Goal: Communication & Community: Participate in discussion

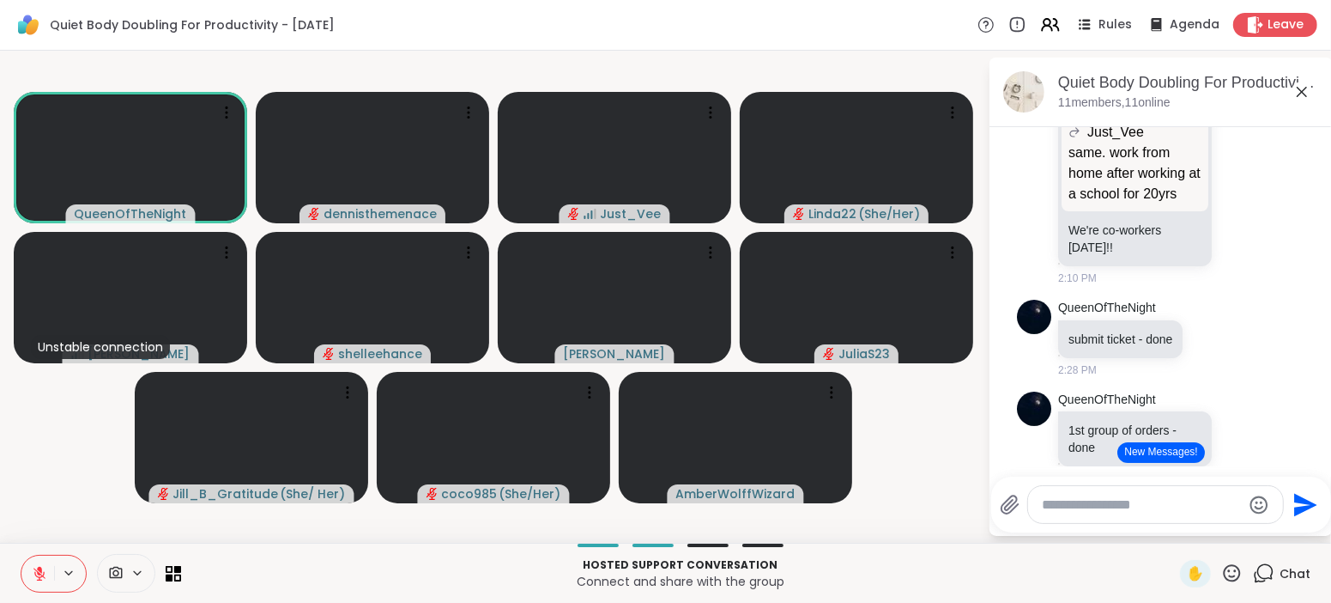
click at [1301, 508] on icon "Send" at bounding box center [1306, 504] width 23 height 23
click at [1166, 452] on button "New Messages!" at bounding box center [1161, 452] width 87 height 21
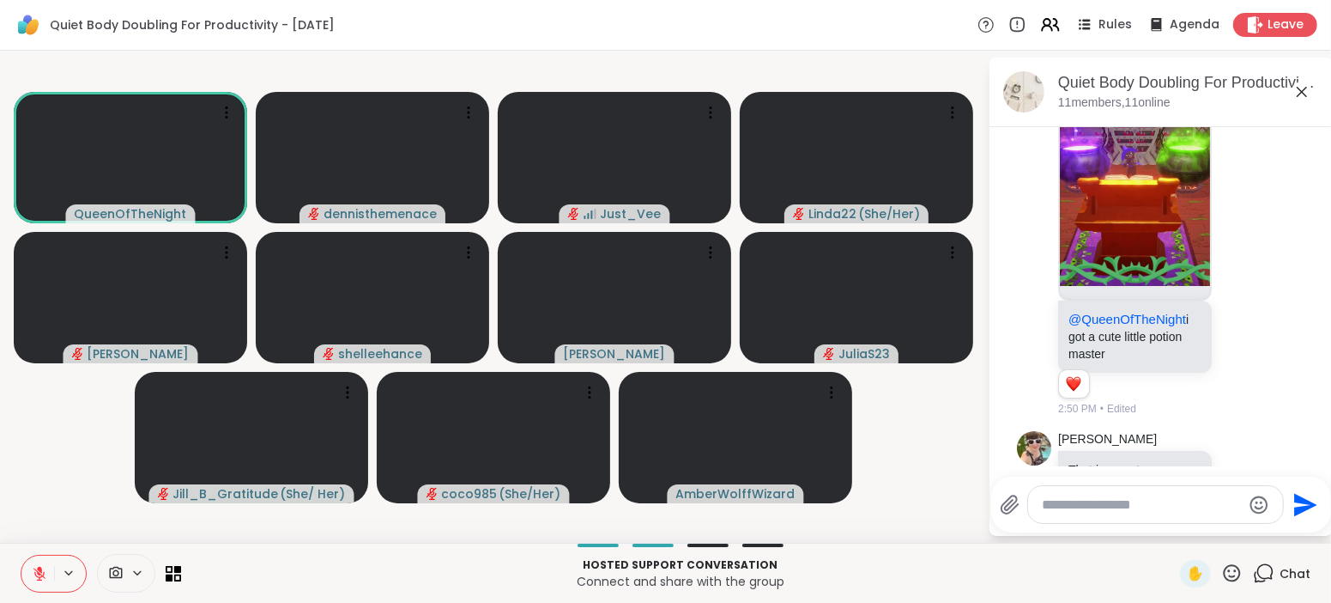
click at [1308, 331] on li "AmberWolffWizard @QueenOfTheNight i got a cute little potion master 1 1 2:50 PM…" at bounding box center [1162, 225] width 312 height 397
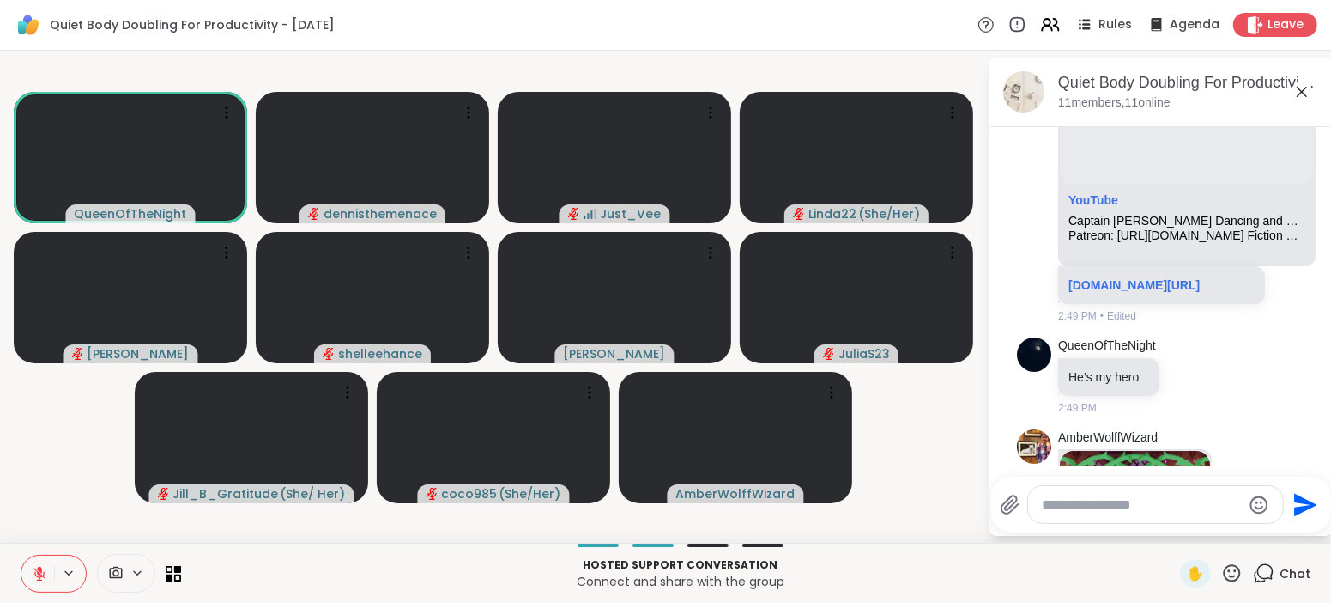
scroll to position [3666, 0]
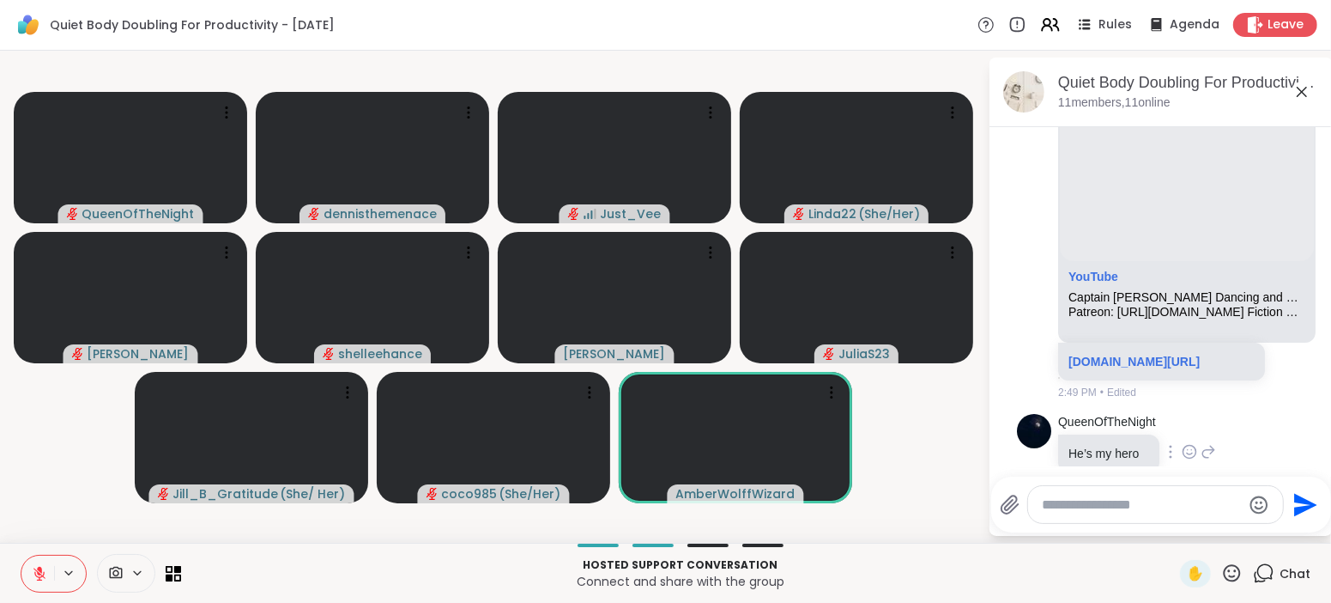
click at [1106, 407] on div "QueenOfTheNight He’s my hero 2:49 PM" at bounding box center [1161, 453] width 288 height 92
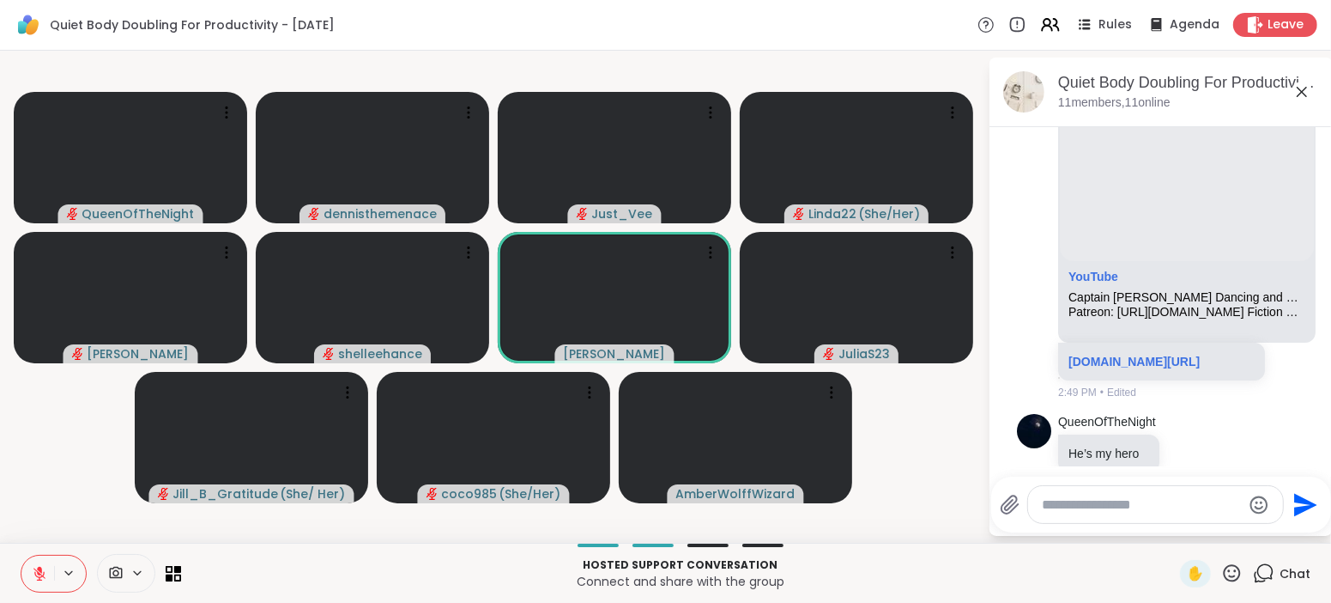
click at [1300, 512] on icon "Send" at bounding box center [1306, 504] width 23 height 23
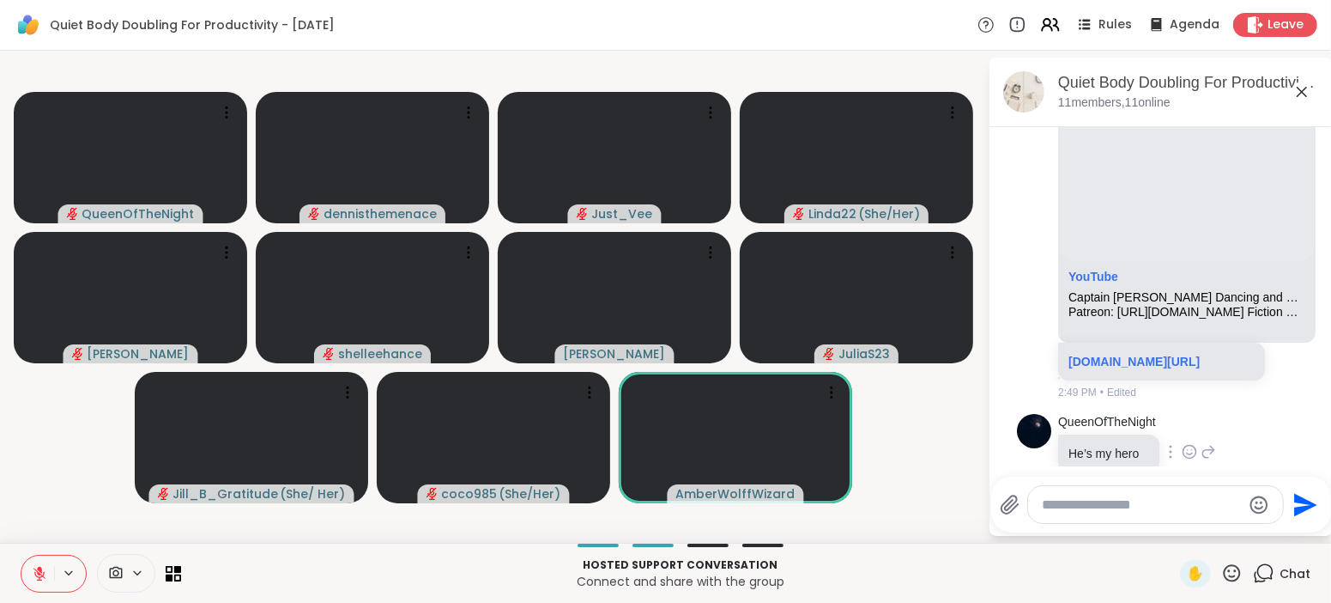
click at [1276, 436] on div "QueenOfTheNight He’s my hero 2:49 PM" at bounding box center [1161, 453] width 288 height 92
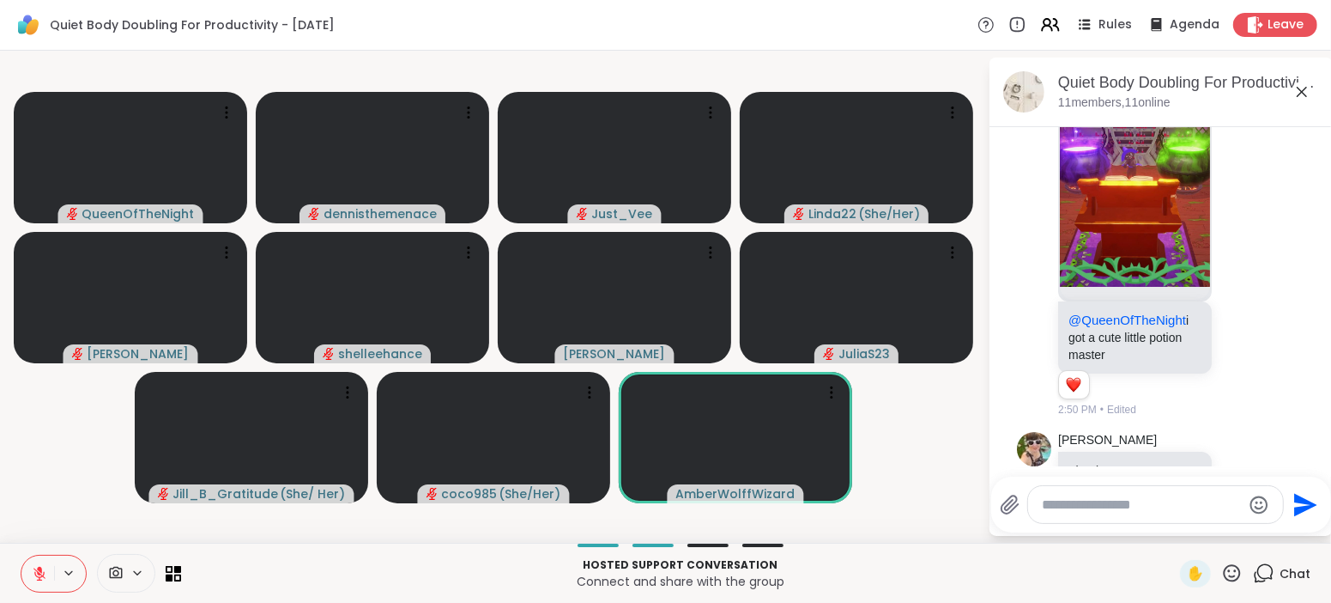
scroll to position [3, 0]
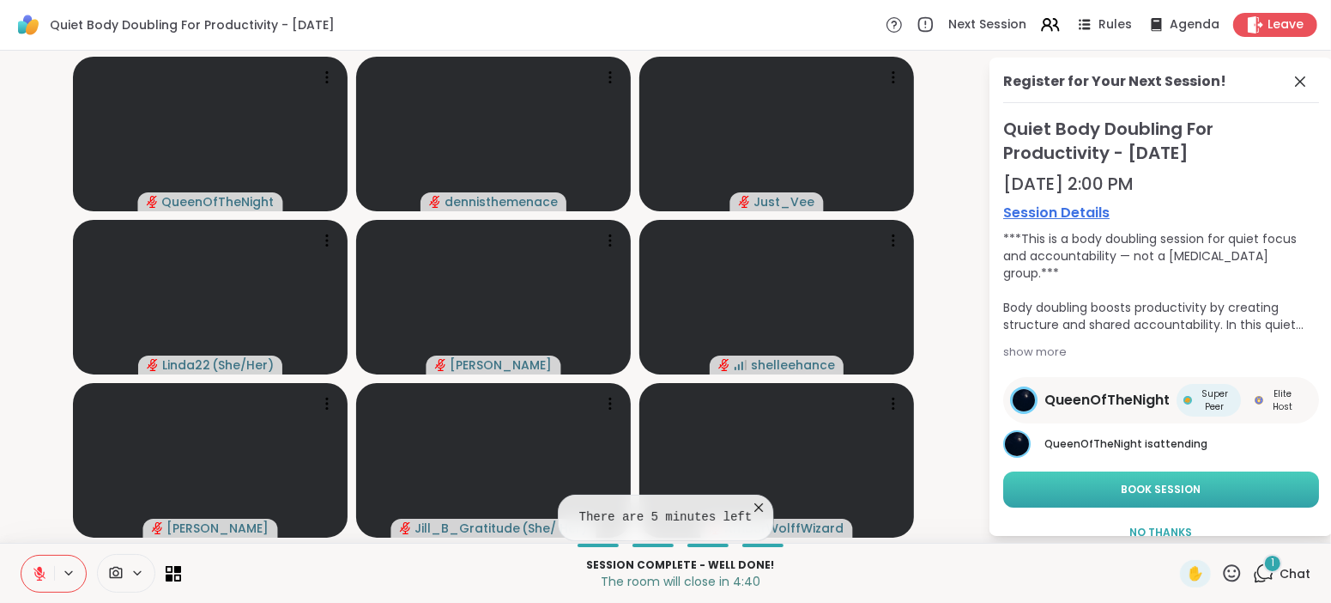
click at [1164, 490] on span "Book Session" at bounding box center [1162, 489] width 80 height 15
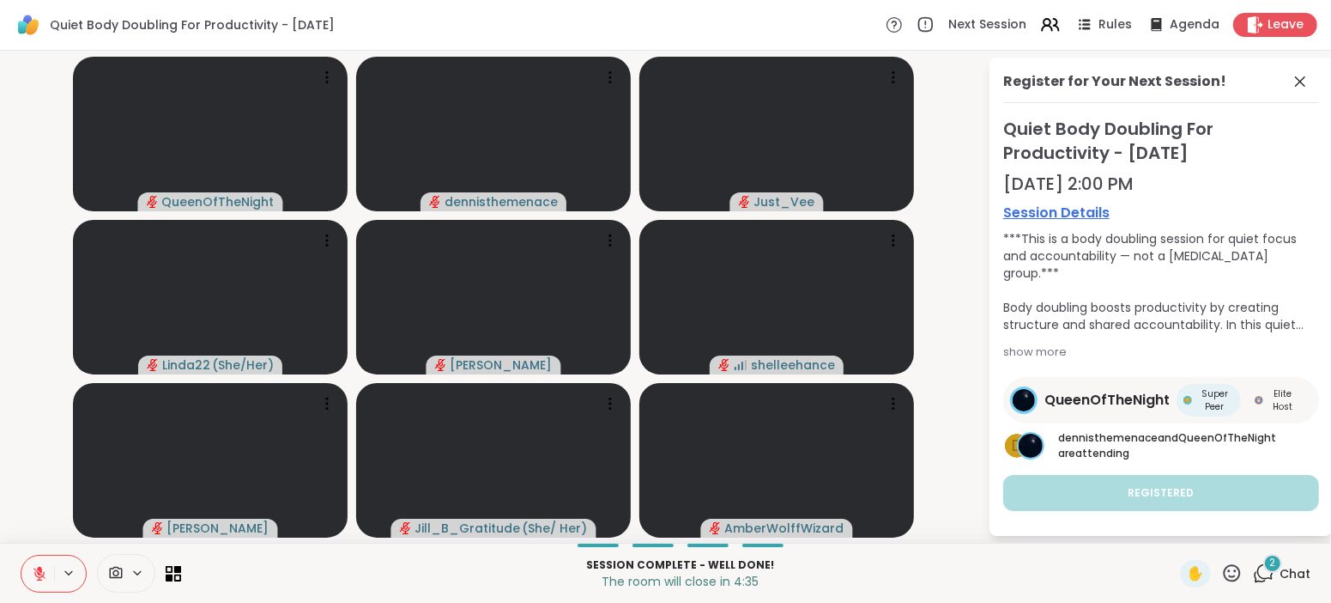
click at [1295, 570] on span "Chat" at bounding box center [1295, 573] width 31 height 17
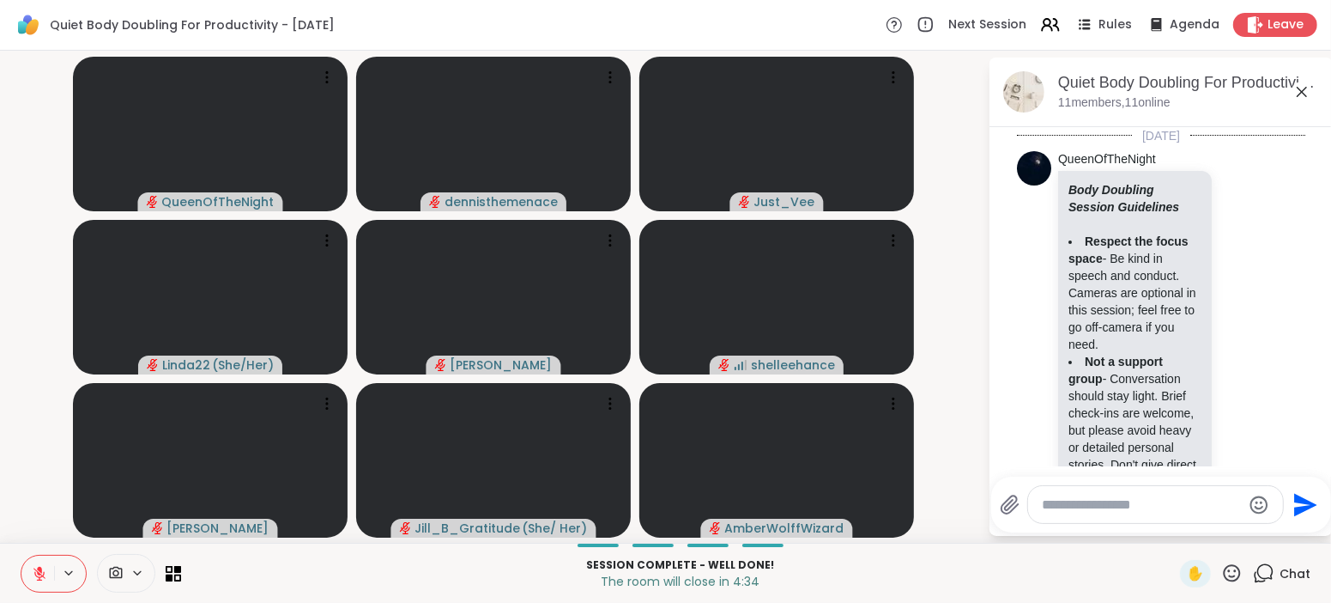
scroll to position [4379, 0]
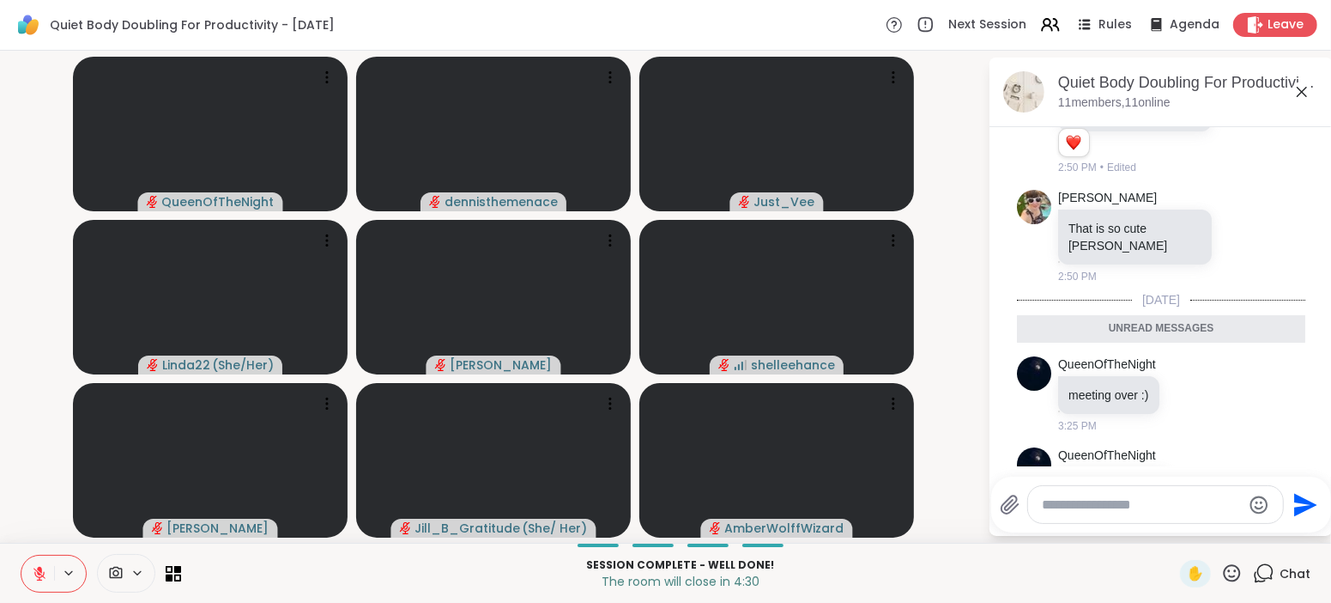
click at [1174, 499] on textarea "Type your message" at bounding box center [1142, 504] width 200 height 17
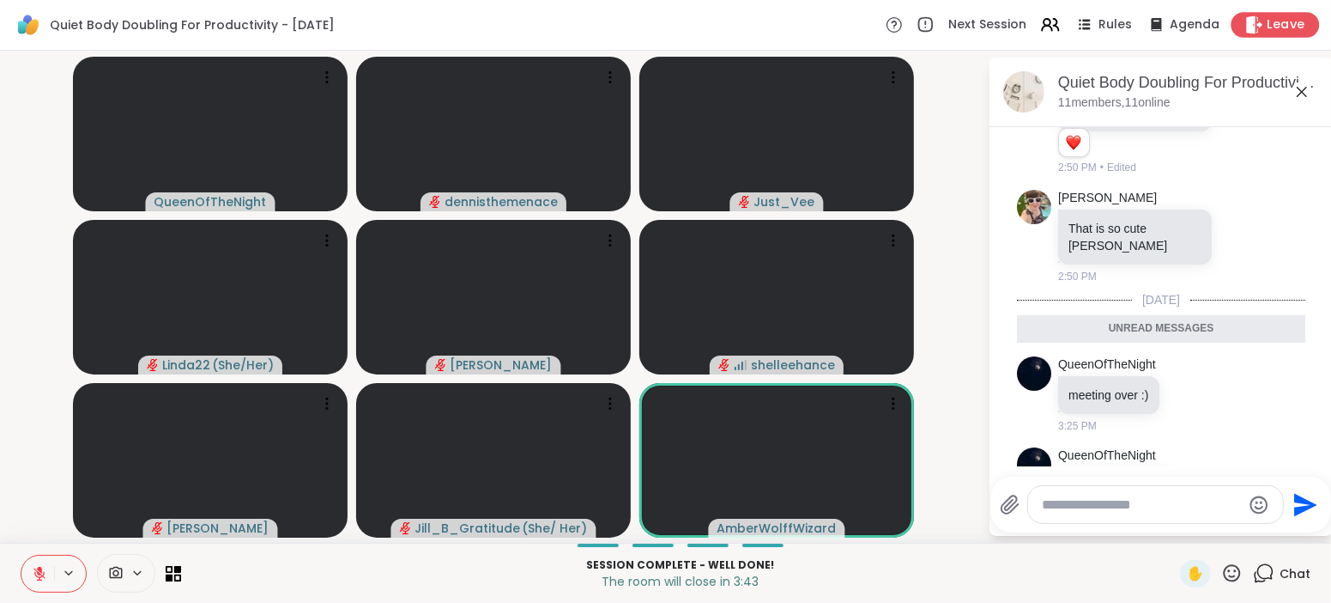
click at [1276, 26] on span "Leave" at bounding box center [1287, 25] width 38 height 18
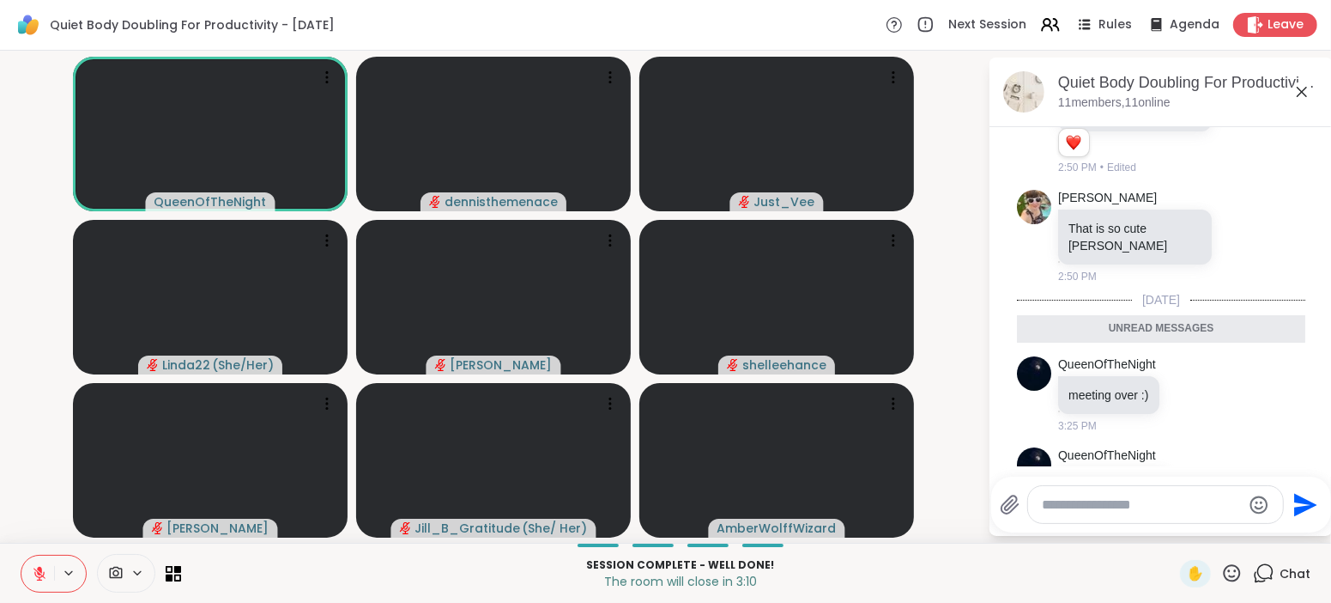
click at [36, 573] on icon at bounding box center [39, 573] width 15 height 15
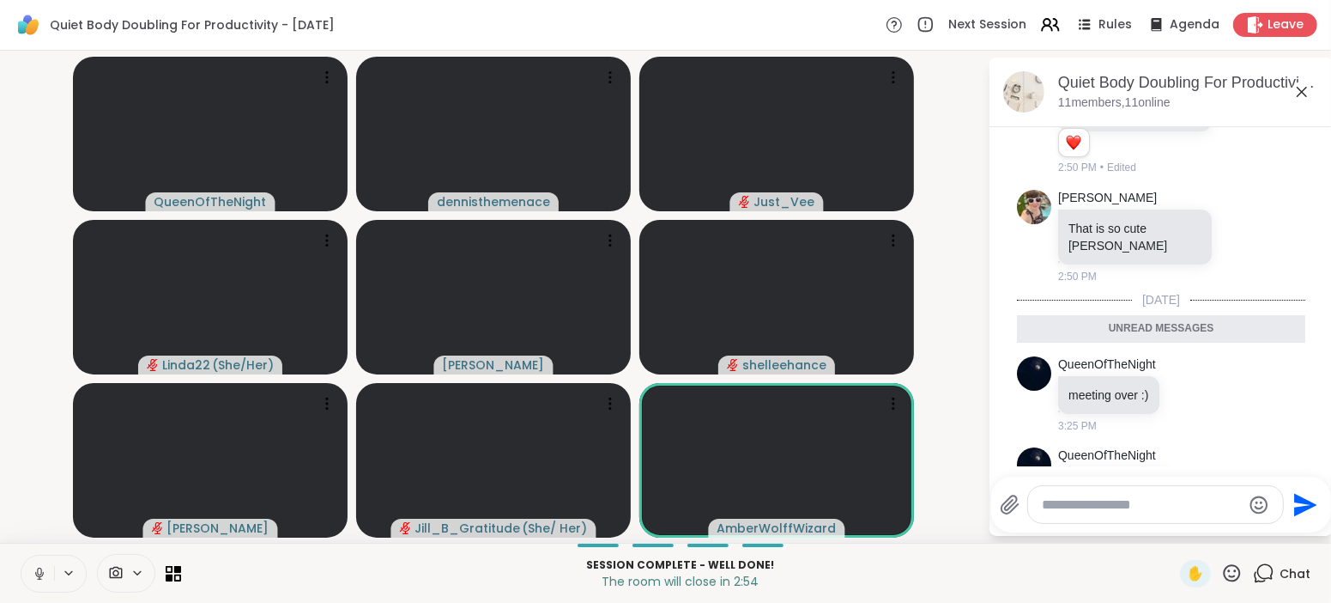
click at [33, 578] on icon at bounding box center [39, 573] width 15 height 15
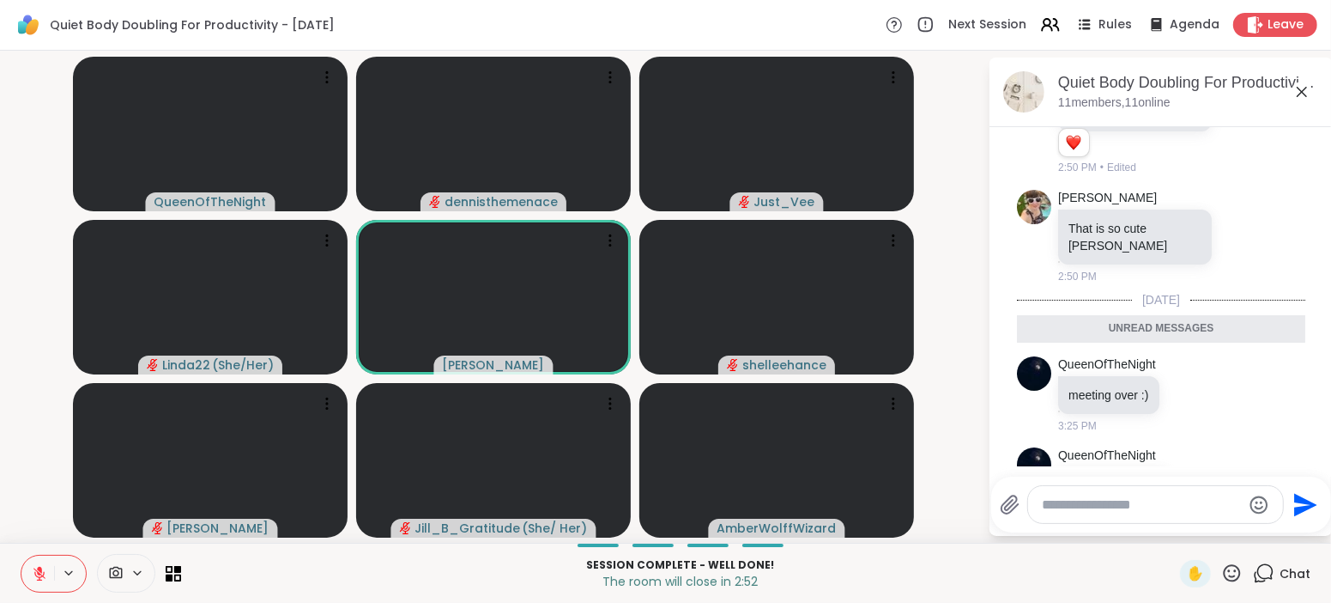
click at [33, 578] on icon at bounding box center [39, 573] width 15 height 15
click at [39, 576] on icon at bounding box center [39, 577] width 1 height 3
click at [39, 576] on icon at bounding box center [39, 573] width 15 height 15
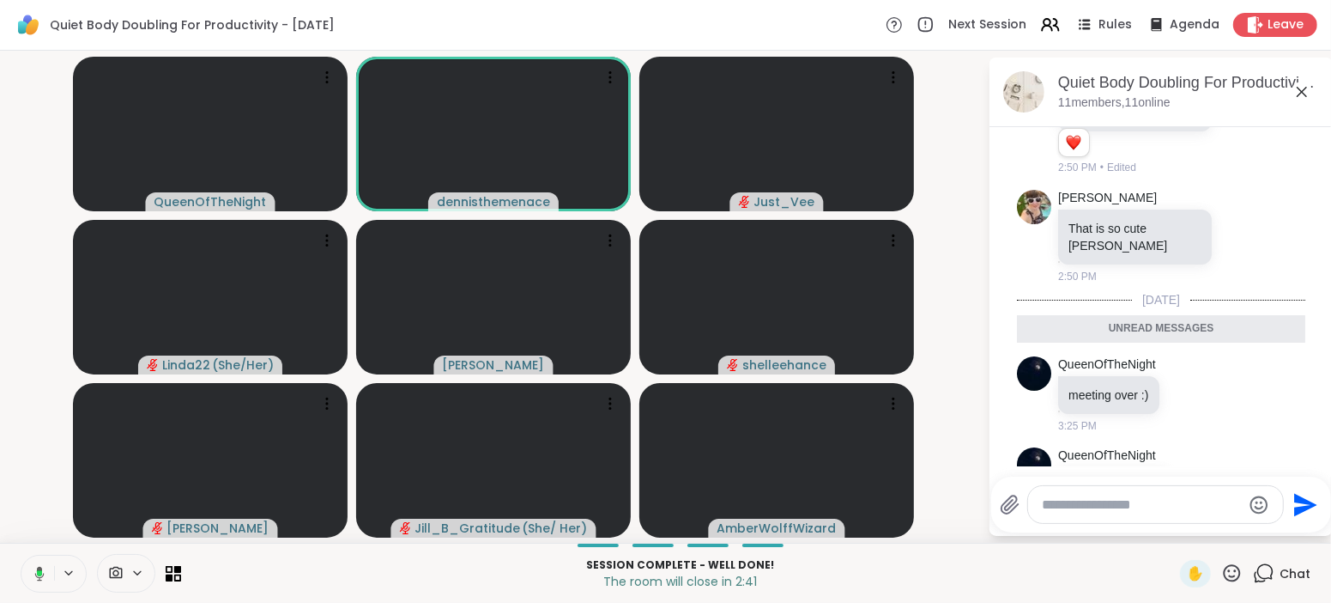
click at [1290, 58] on div "Quiet Body Doubling For Productivity - [DATE] members, 11 online" at bounding box center [1161, 93] width 343 height 70
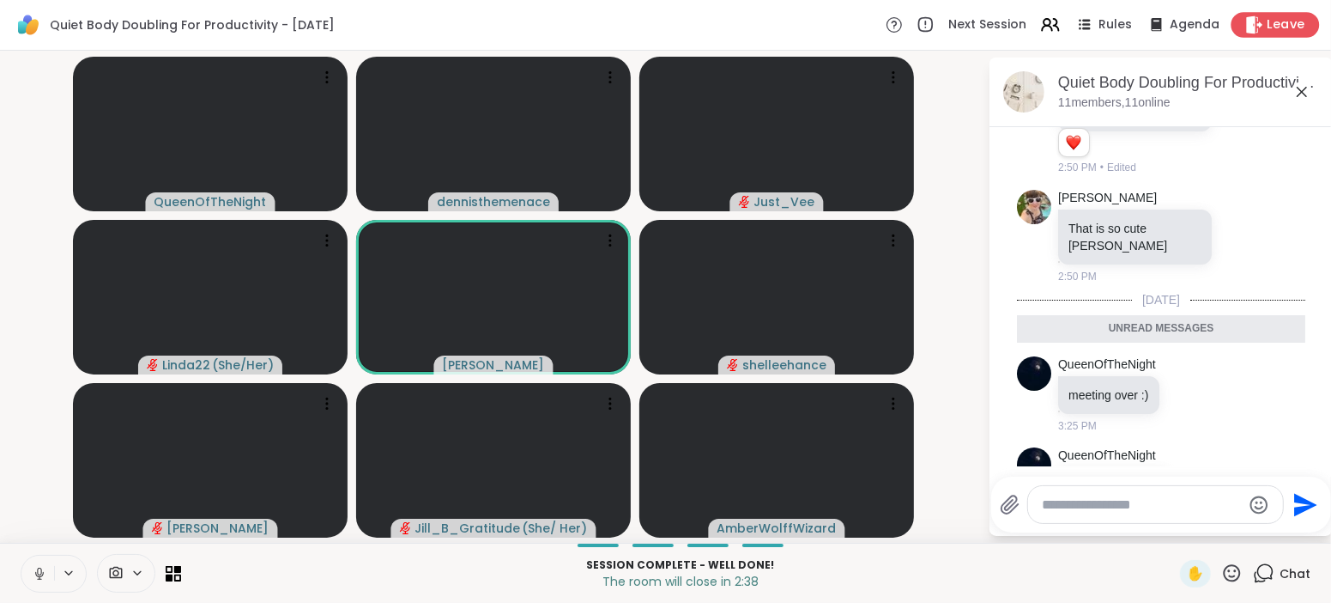
click at [1279, 20] on span "Leave" at bounding box center [1287, 25] width 38 height 18
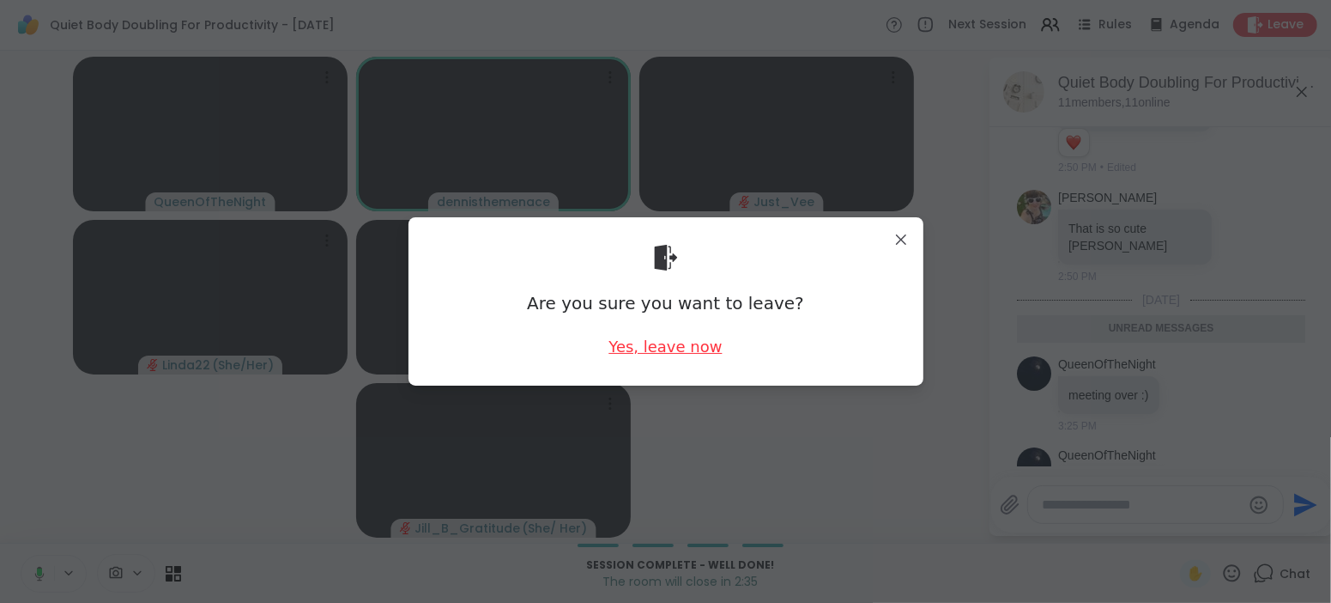
click at [653, 343] on div "Yes, leave now" at bounding box center [665, 346] width 113 height 21
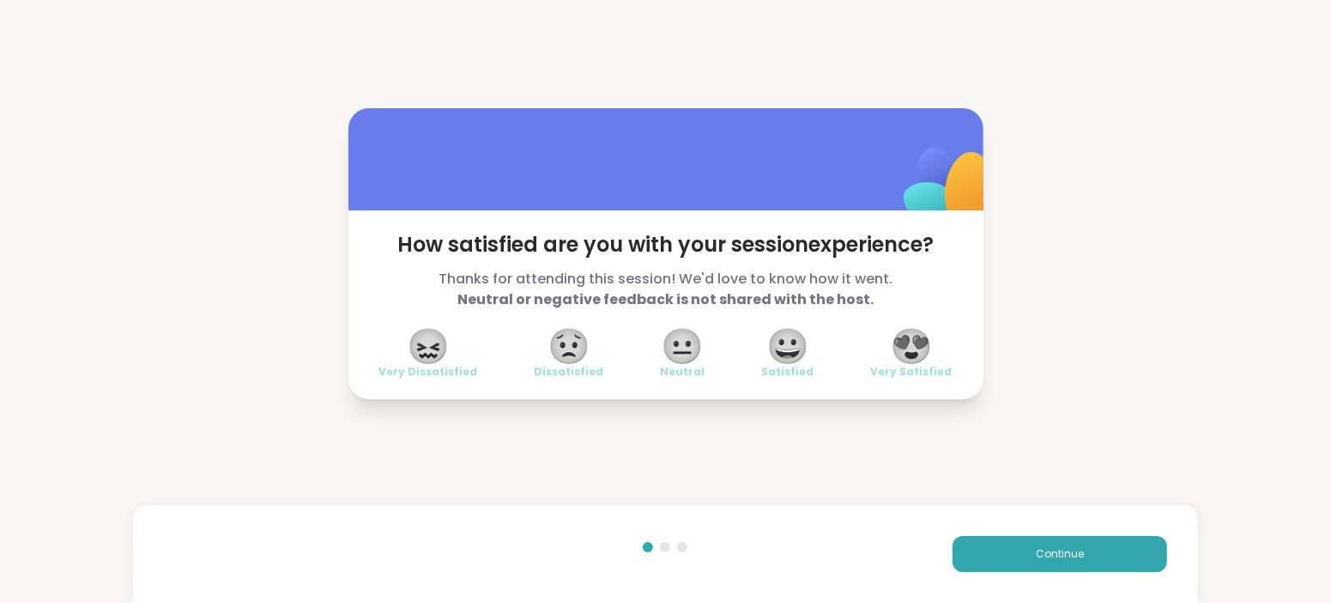
click at [907, 340] on span "😍" at bounding box center [911, 345] width 43 height 31
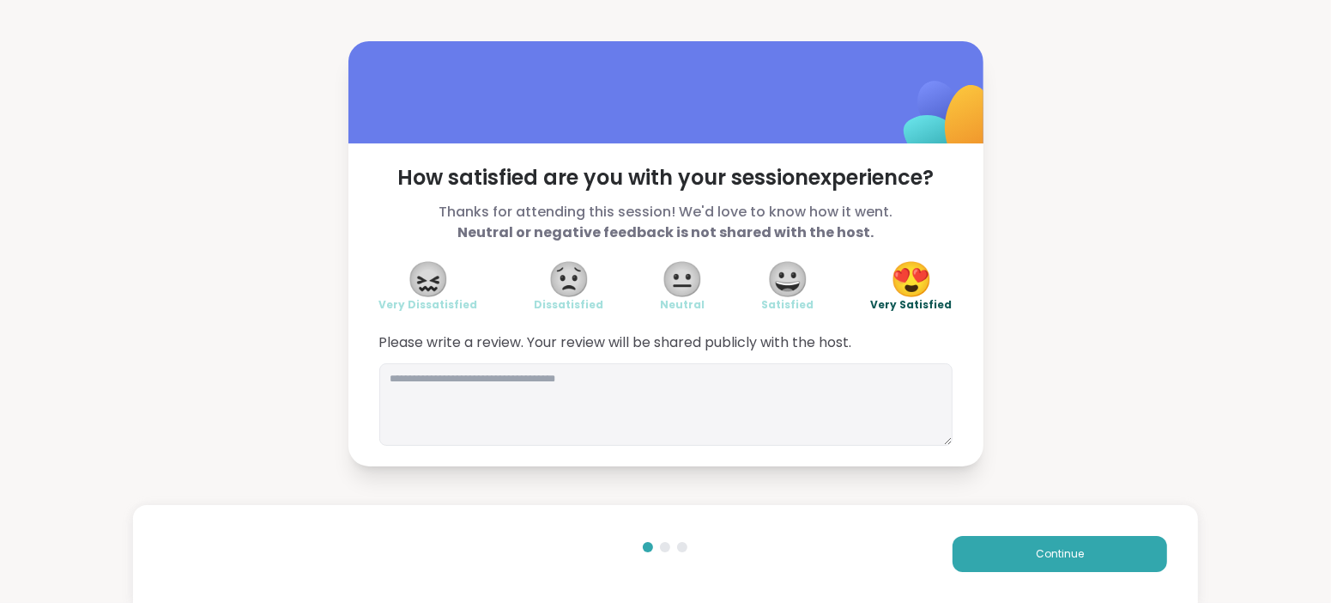
click at [703, 347] on span "Please write a review. Your review will be shared publicly with the host." at bounding box center [665, 342] width 573 height 21
click at [635, 373] on textarea at bounding box center [665, 404] width 573 height 82
type textarea "******"
click at [744, 480] on div "**********" at bounding box center [665, 253] width 1331 height 506
click at [641, 366] on textarea "**********" at bounding box center [665, 404] width 573 height 82
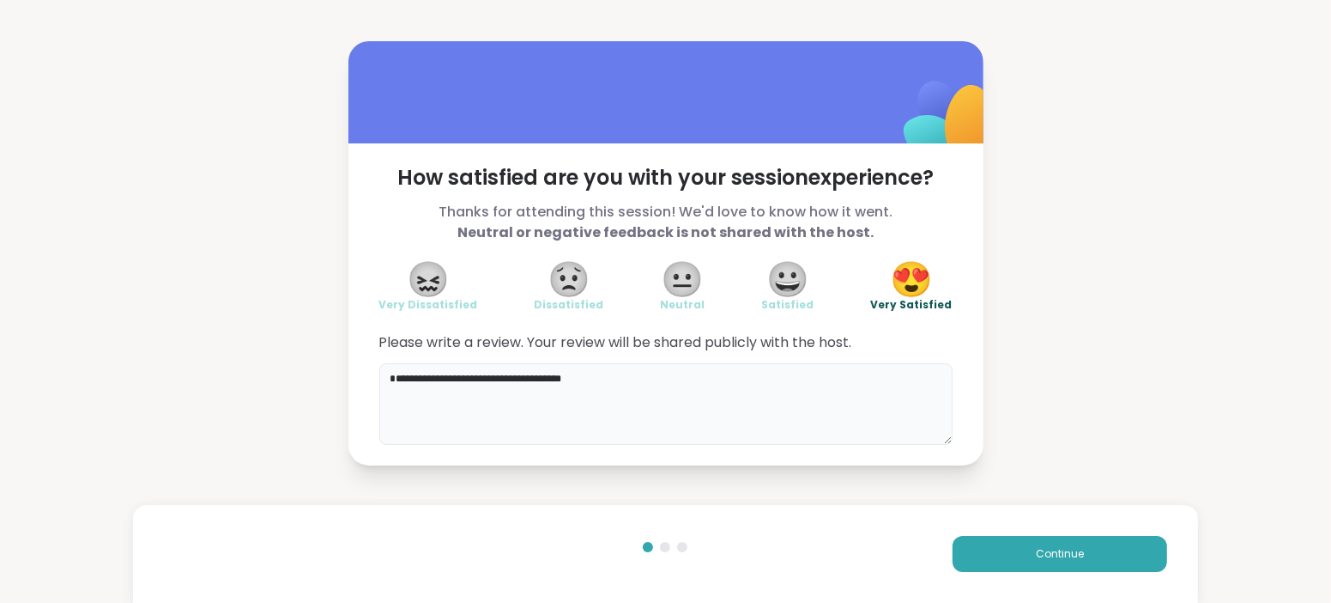
click at [641, 366] on textarea "**********" at bounding box center [665, 404] width 573 height 82
type textarea "**********"
click at [1054, 550] on span "Continue" at bounding box center [1060, 553] width 48 height 15
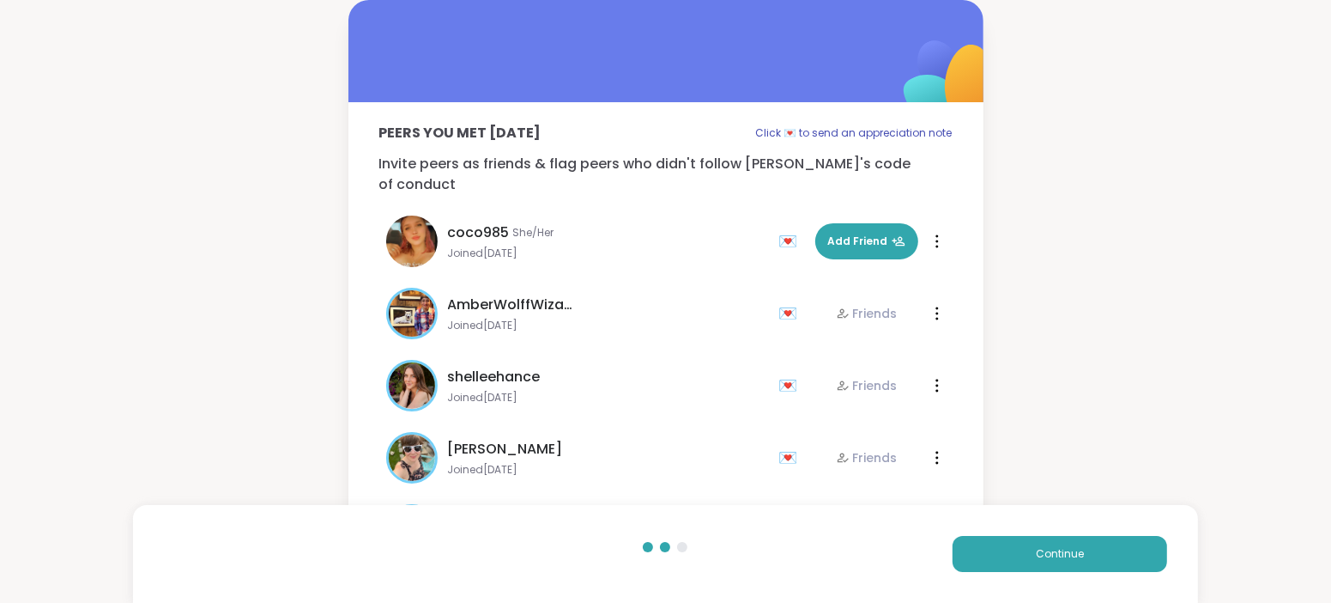
click at [615, 511] on div "Jill_B_Gratitude She/ Her" at bounding box center [608, 521] width 321 height 21
click at [640, 464] on div "[PERSON_NAME] Joined [DATE] 💌 Friends 💌 Friends" at bounding box center [665, 457] width 573 height 72
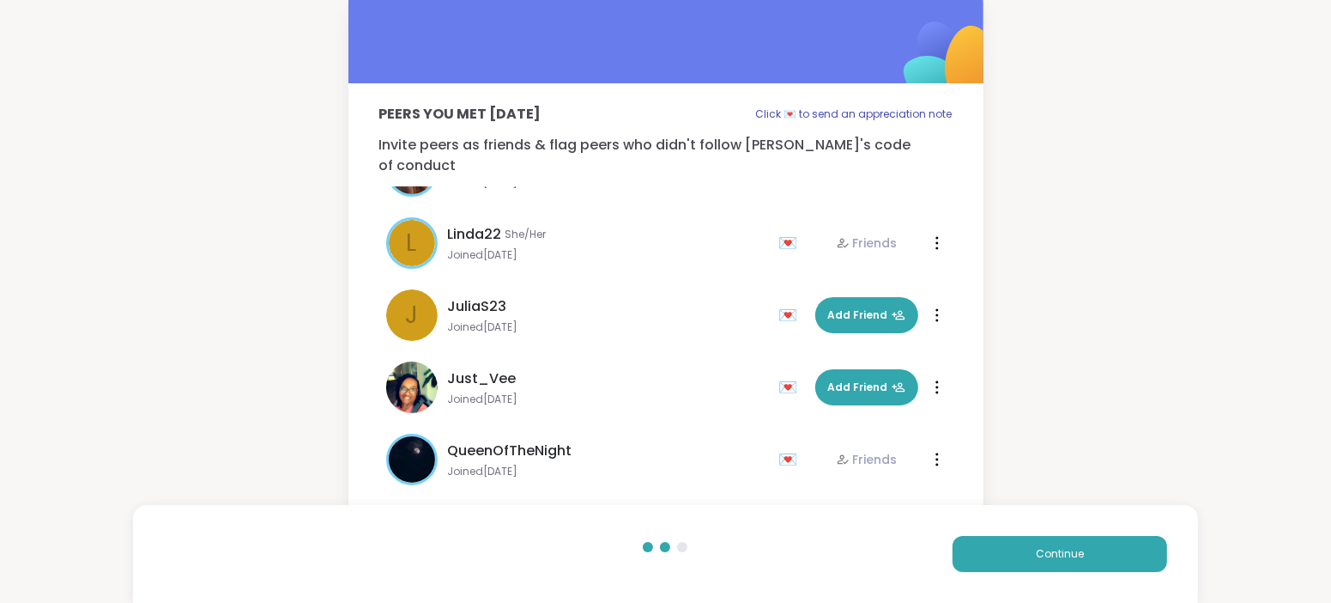
scroll to position [20, 0]
click at [1096, 378] on div "Peers you met [DATE] Click 💌 to send an appreciation note Invite peers as frien…" at bounding box center [665, 254] width 1331 height 549
click at [1054, 555] on span "Continue" at bounding box center [1060, 553] width 48 height 15
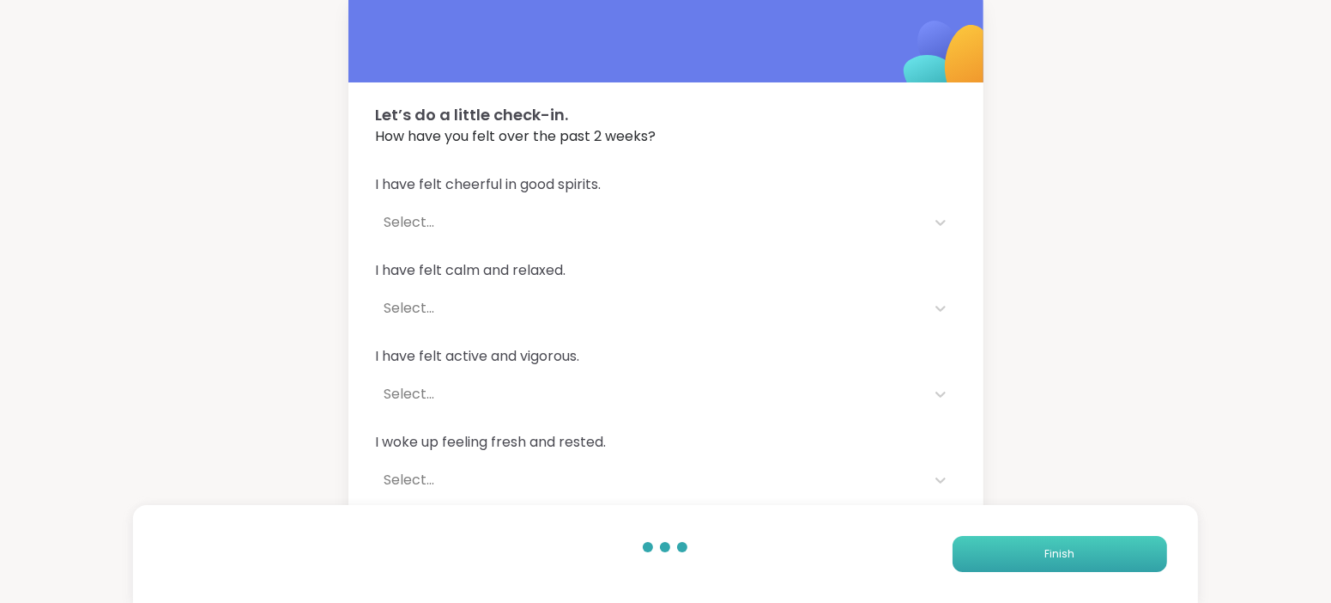
click at [1054, 555] on span "Finish" at bounding box center [1060, 553] width 30 height 15
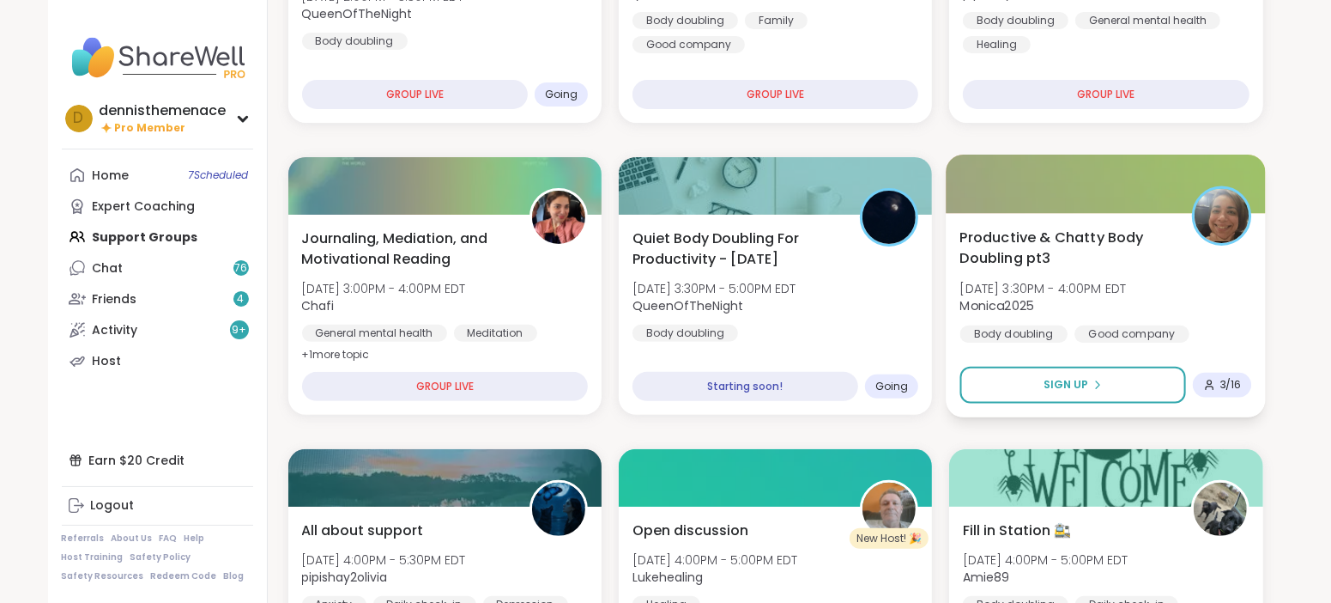
scroll to position [385, 0]
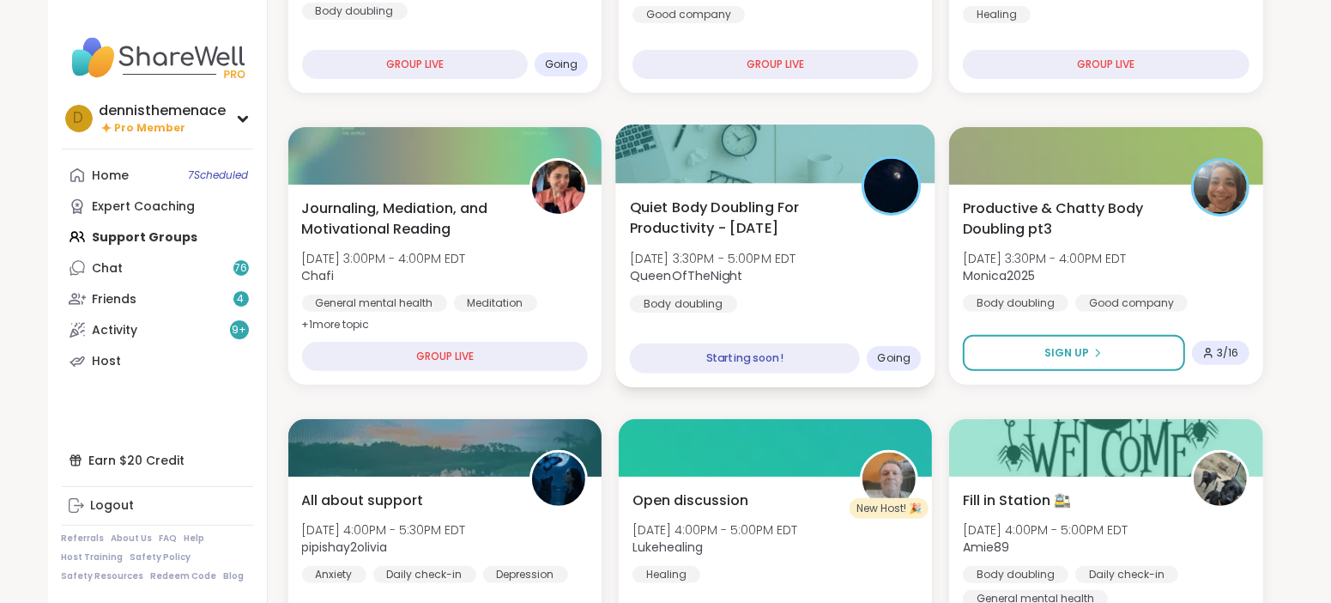
click at [762, 273] on span "QueenOfTheNight" at bounding box center [712, 275] width 167 height 17
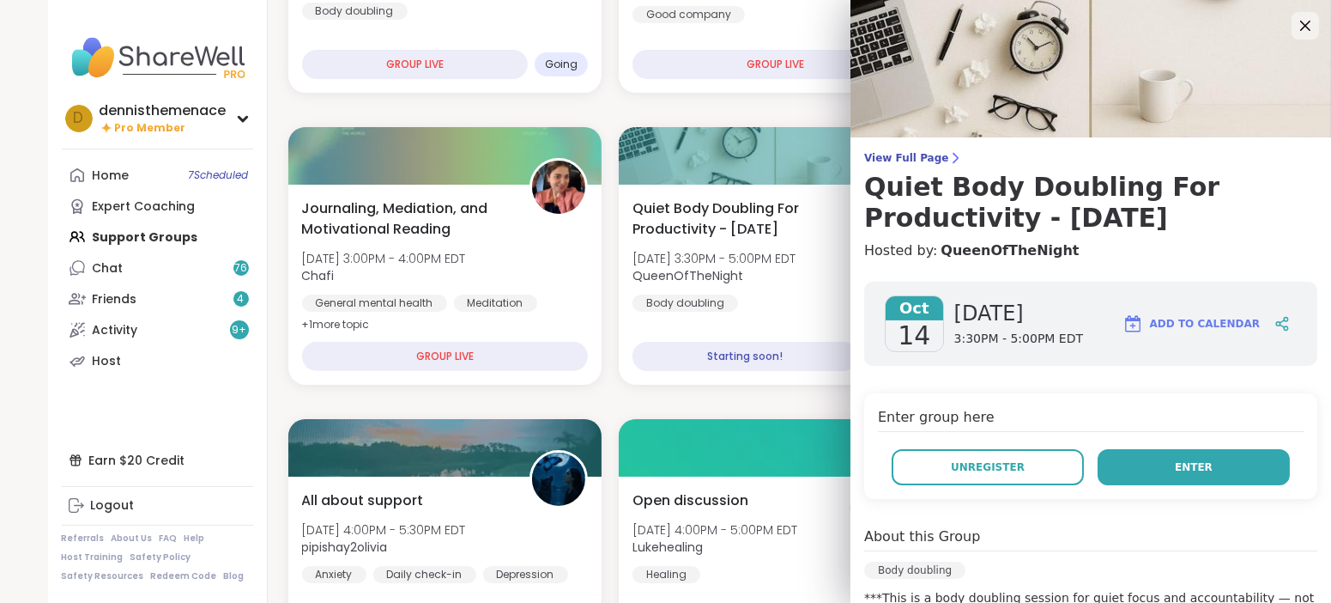
click at [1192, 463] on span "Enter" at bounding box center [1194, 466] width 38 height 15
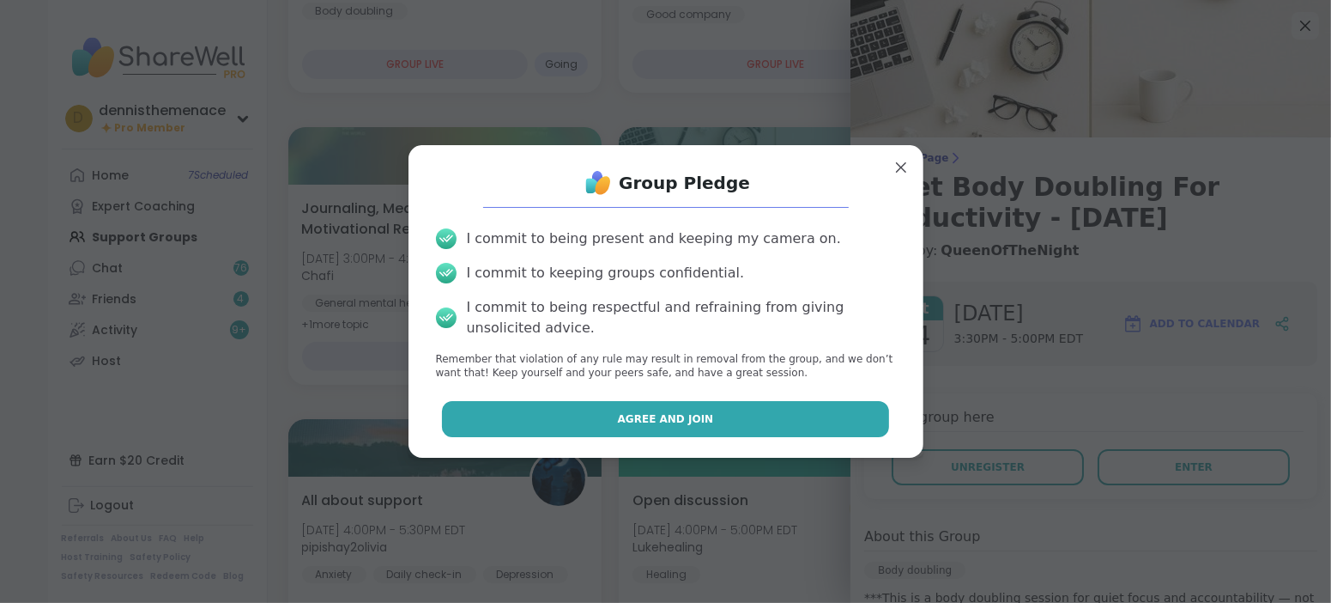
click at [667, 418] on span "Agree and Join" at bounding box center [666, 418] width 96 height 15
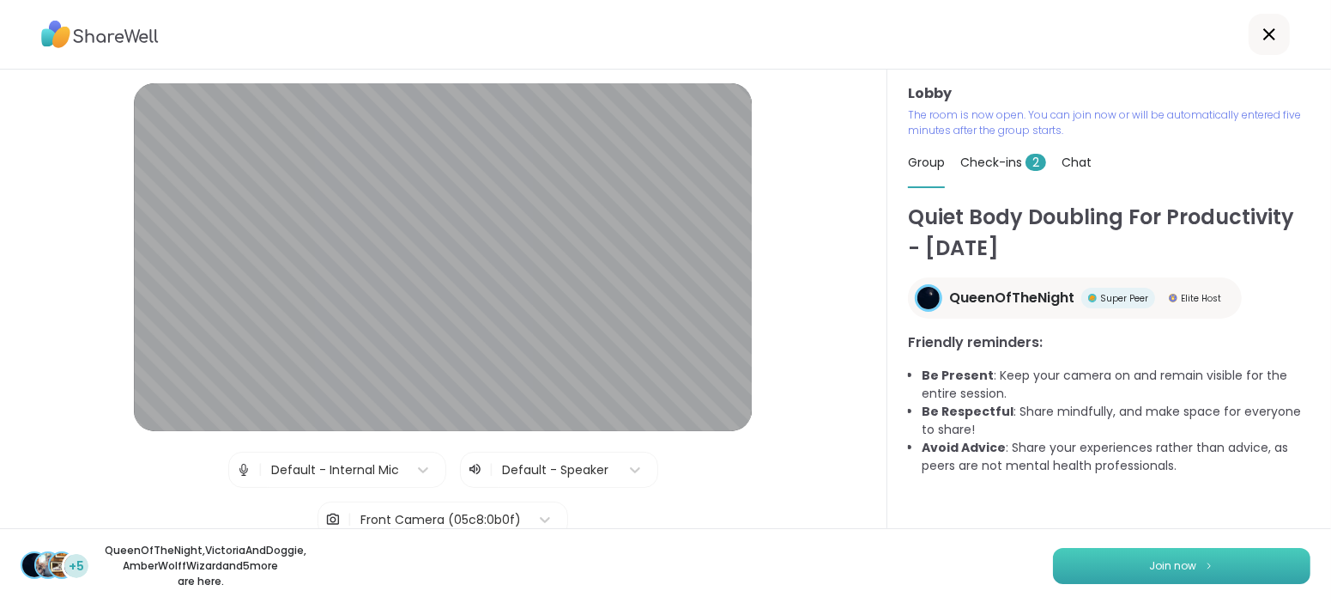
click at [1189, 558] on span "Join now" at bounding box center [1173, 565] width 47 height 15
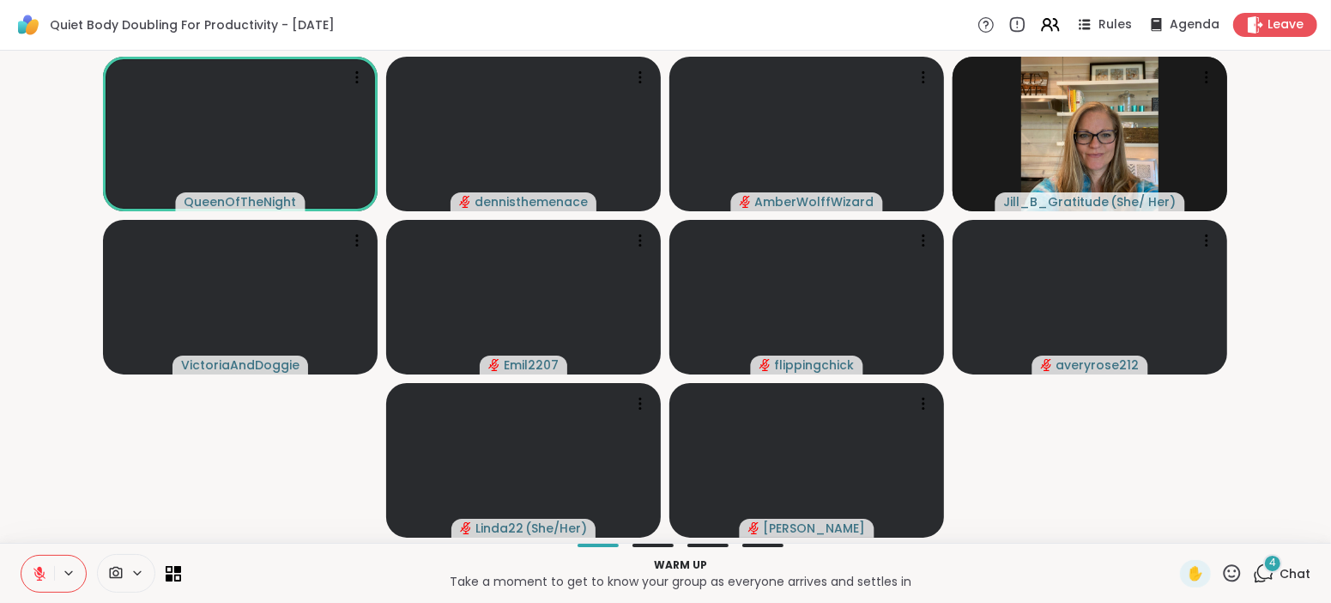
click at [39, 575] on icon at bounding box center [39, 573] width 12 height 12
click at [39, 575] on icon at bounding box center [39, 571] width 4 height 8
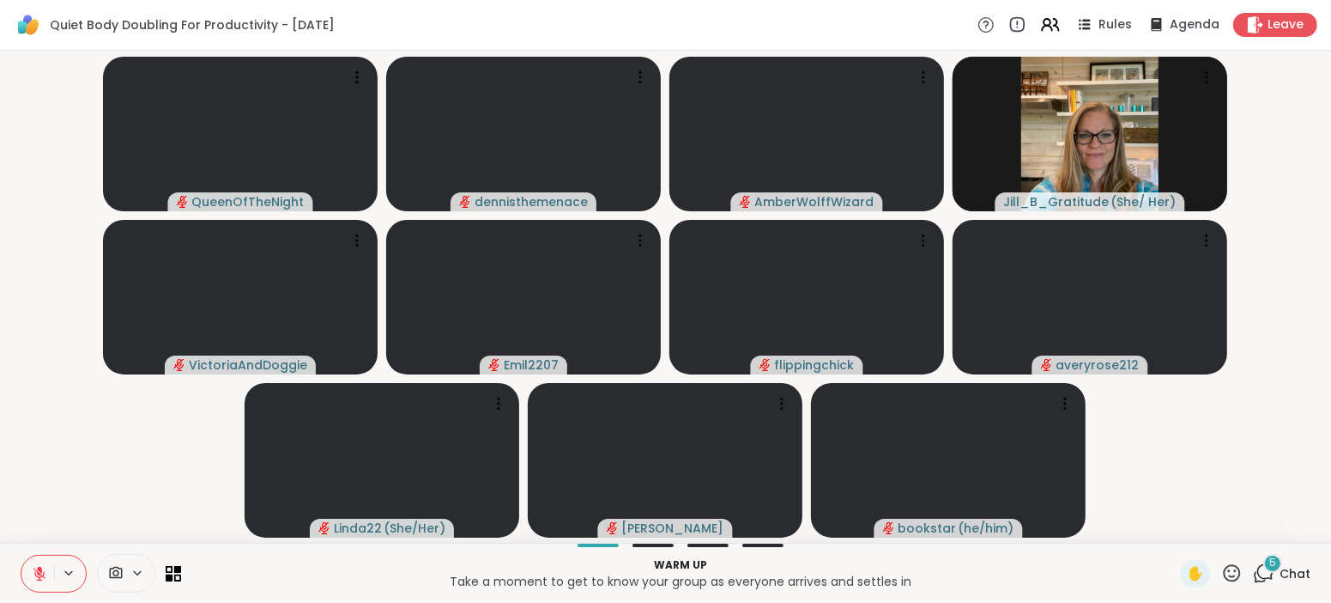
click at [1295, 573] on span "Chat" at bounding box center [1295, 573] width 31 height 17
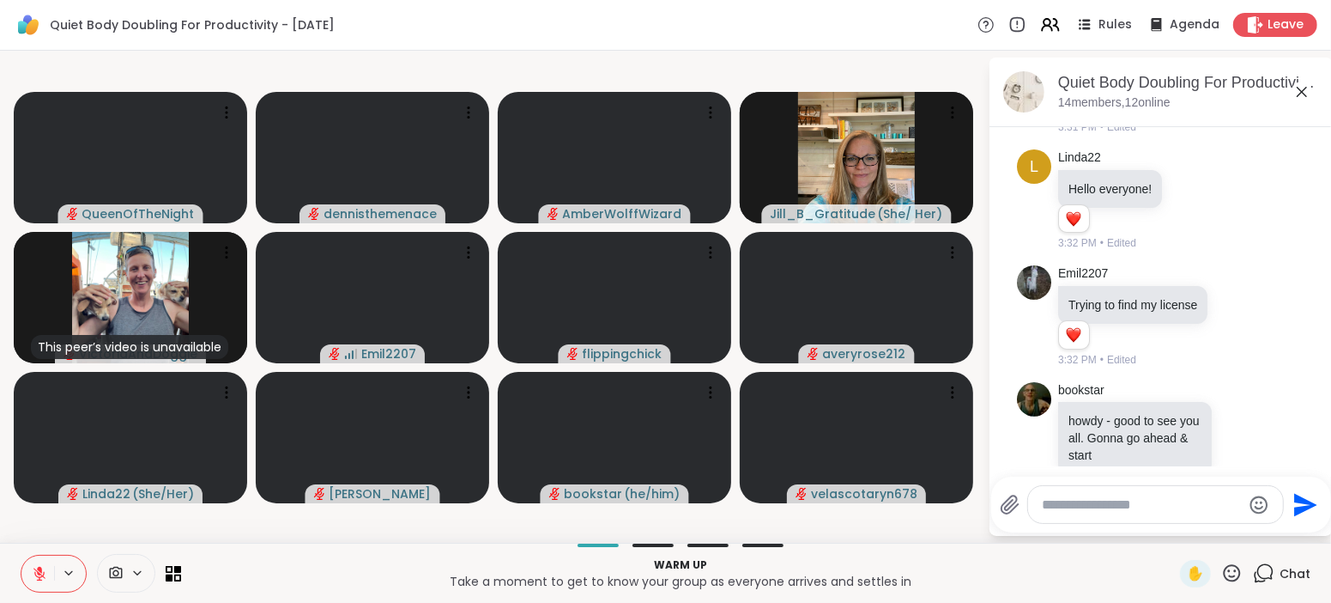
scroll to position [1906, 0]
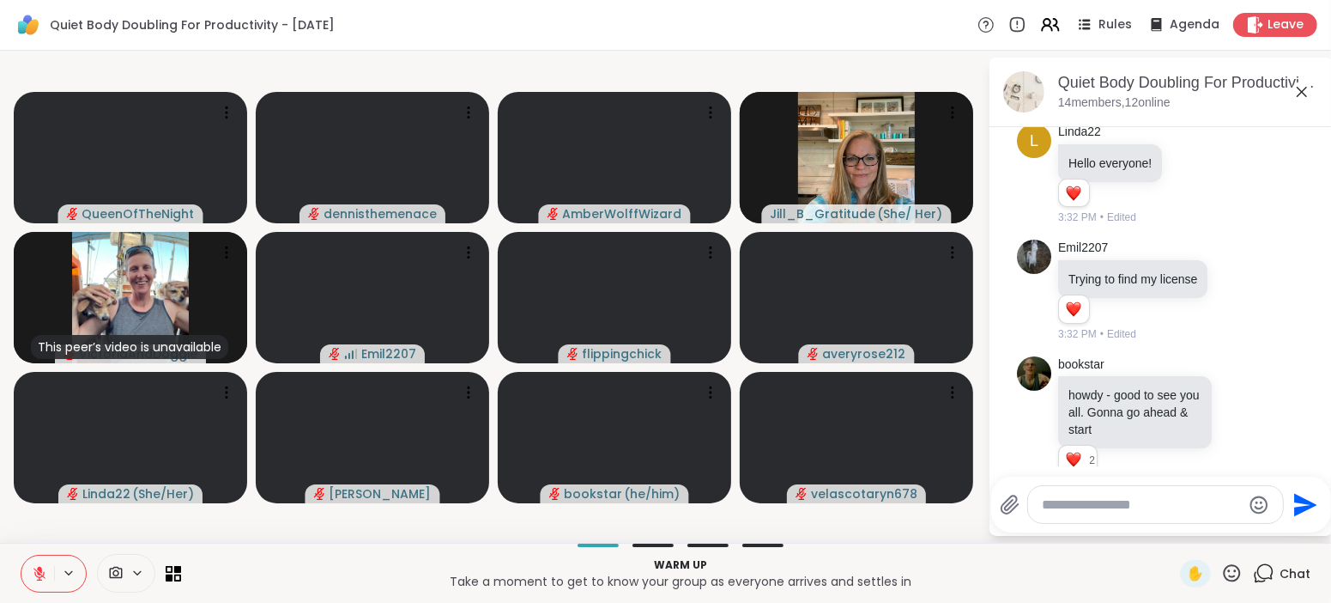
click at [1164, 503] on textarea "Type your message" at bounding box center [1142, 504] width 200 height 17
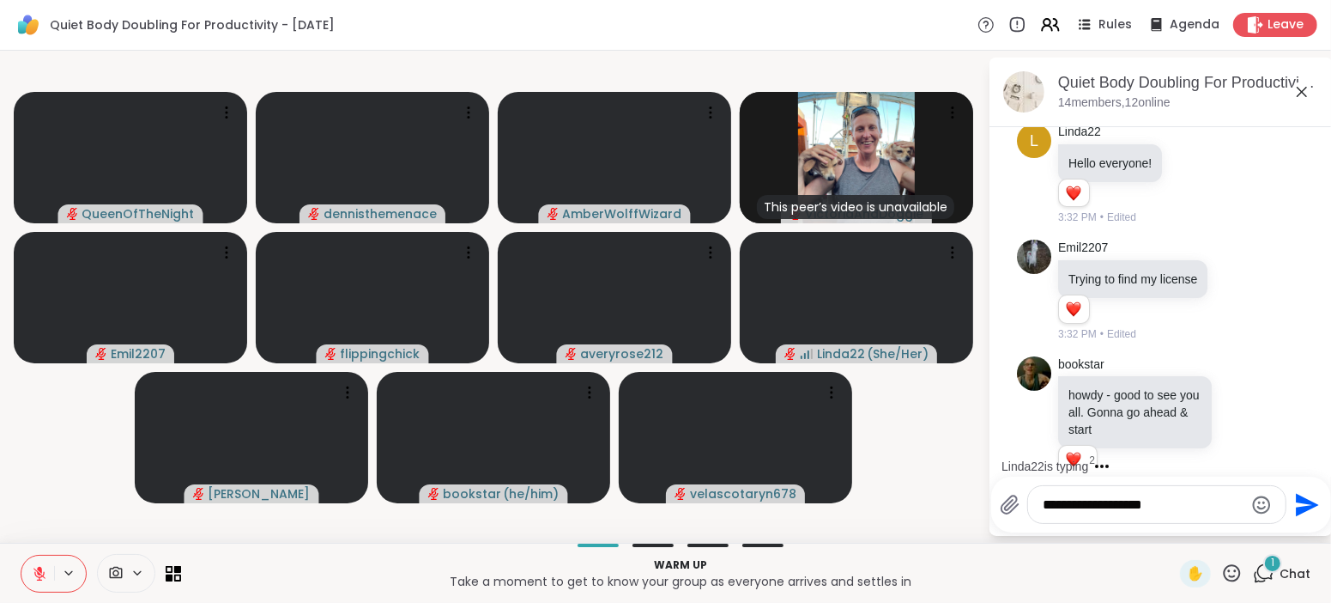
scroll to position [2014, 0]
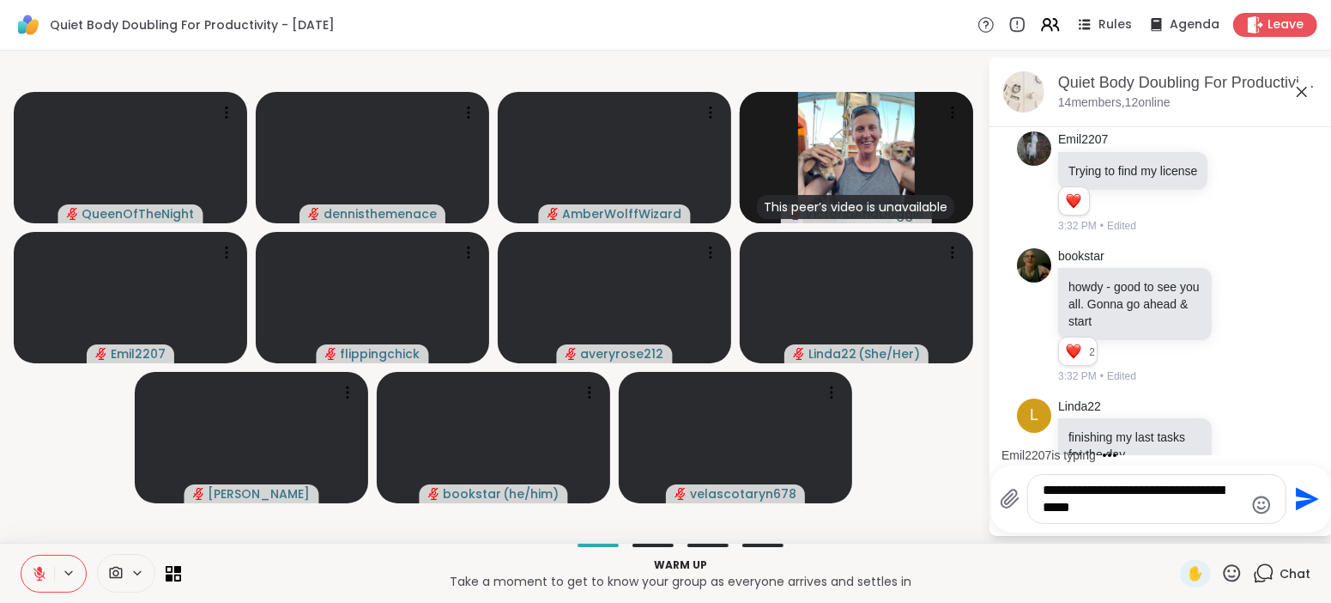
type textarea "**********"
click at [1304, 499] on icon "Send" at bounding box center [1305, 498] width 27 height 27
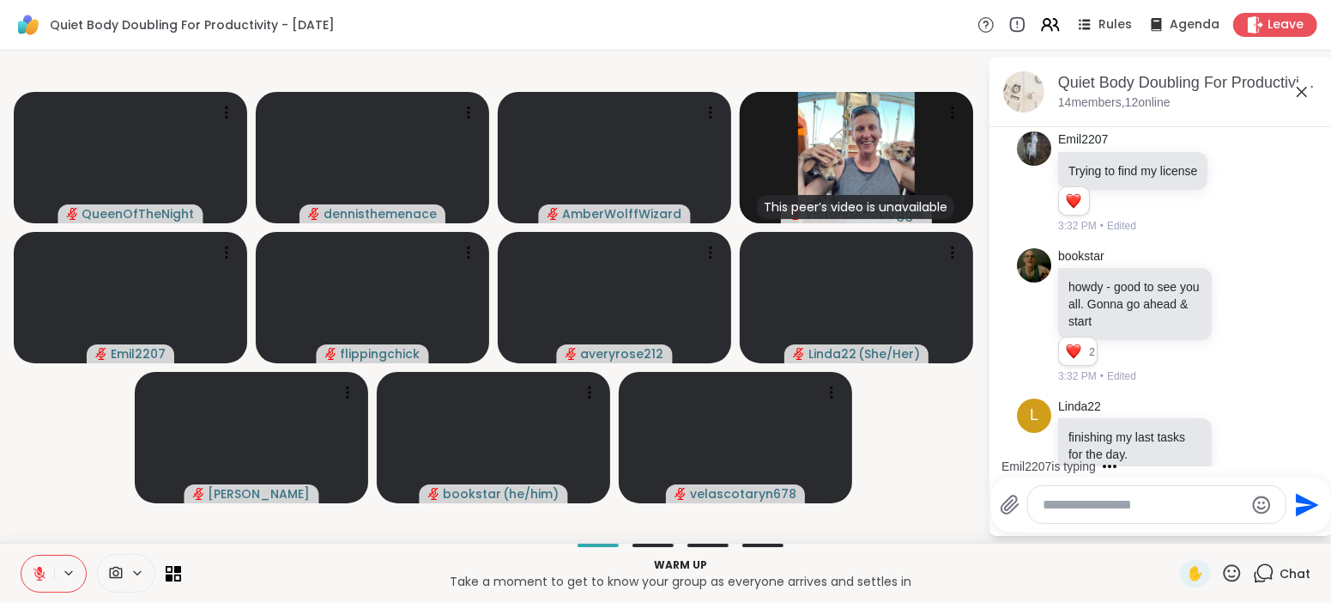
scroll to position [2123, 0]
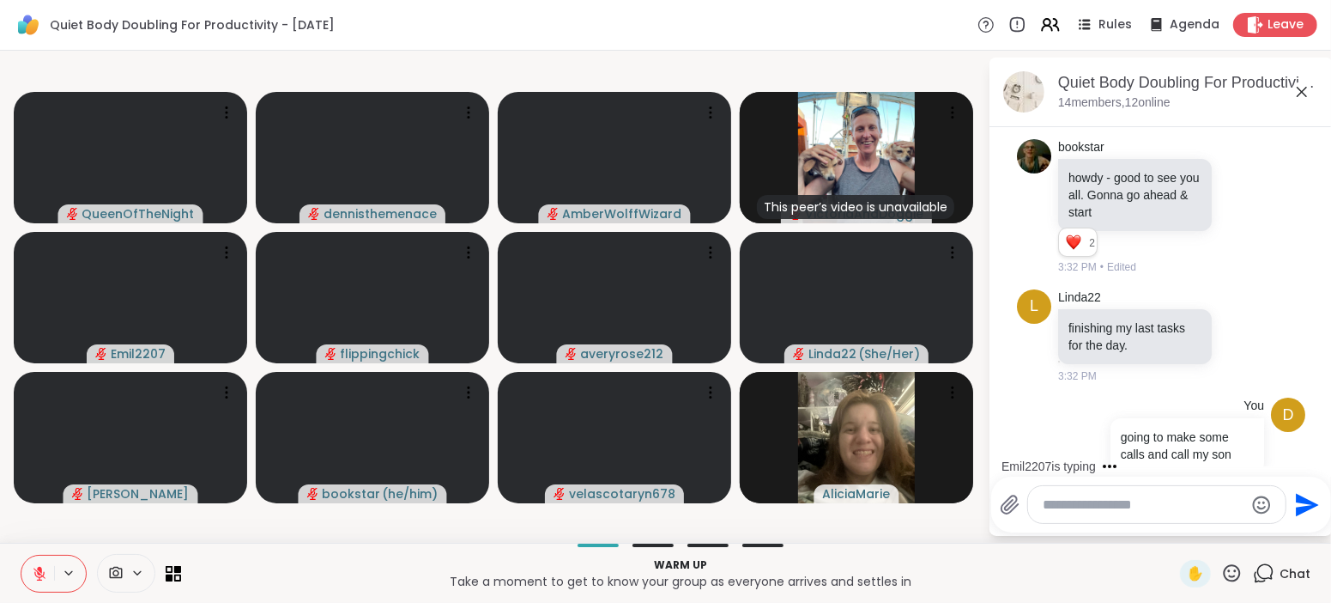
click at [1169, 527] on div "Send" at bounding box center [1161, 504] width 340 height 56
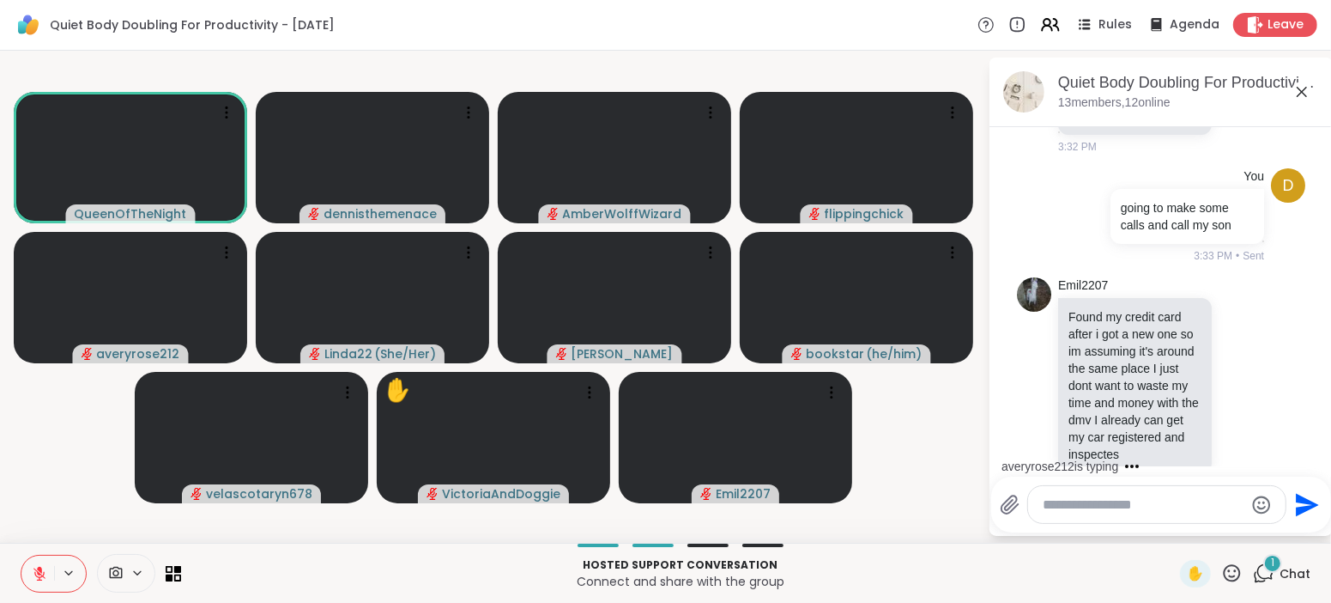
scroll to position [2461, 0]
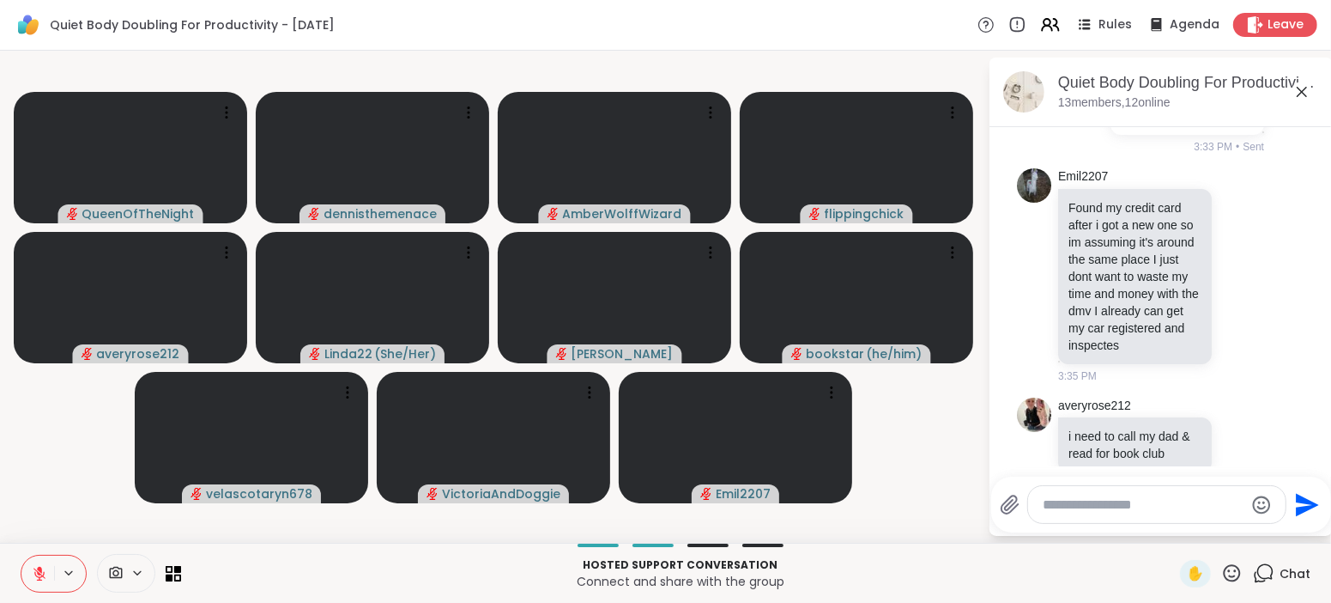
click at [1169, 527] on div "Send" at bounding box center [1161, 504] width 340 height 56
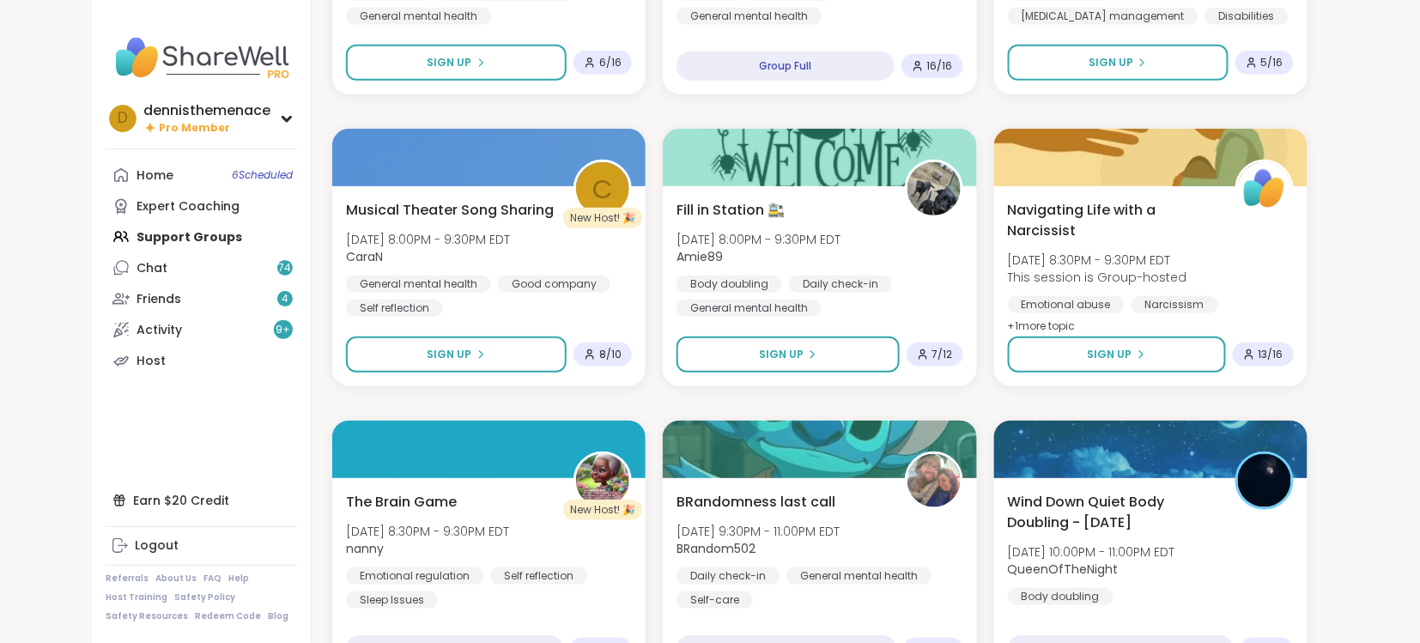
scroll to position [2488, 0]
